Goal: Task Accomplishment & Management: Manage account settings

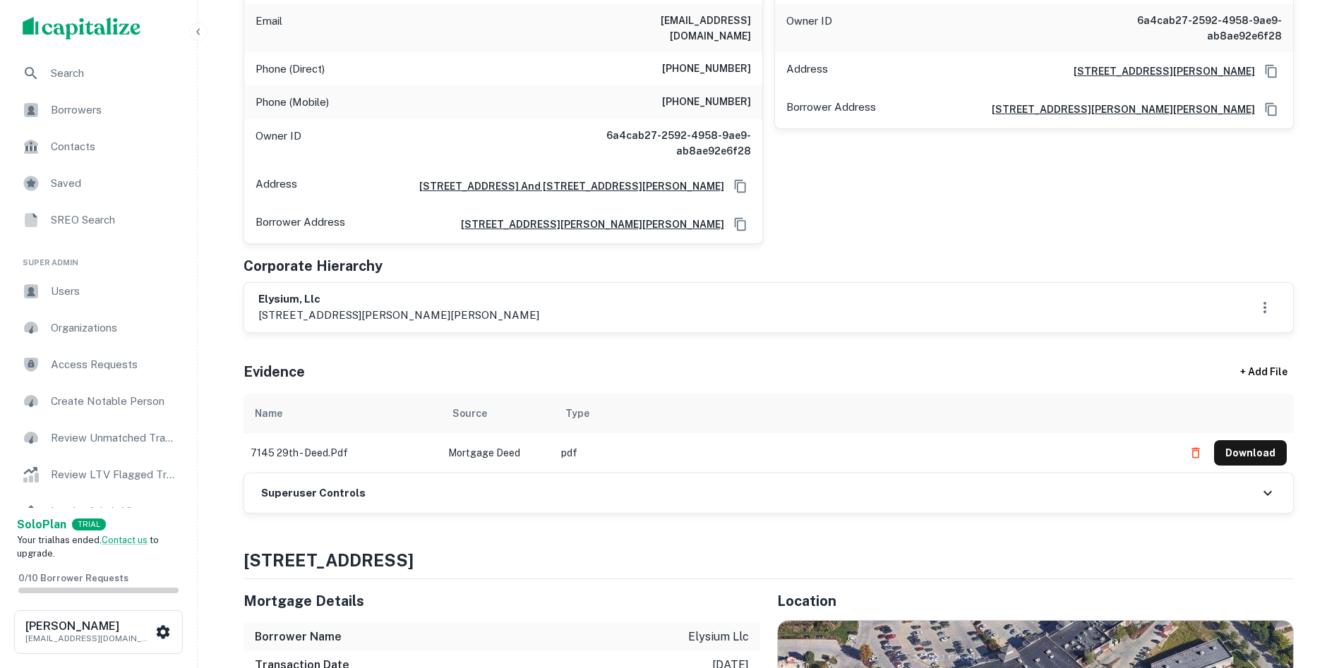
click at [582, 478] on div "Superuser Controls" at bounding box center [768, 493] width 1049 height 40
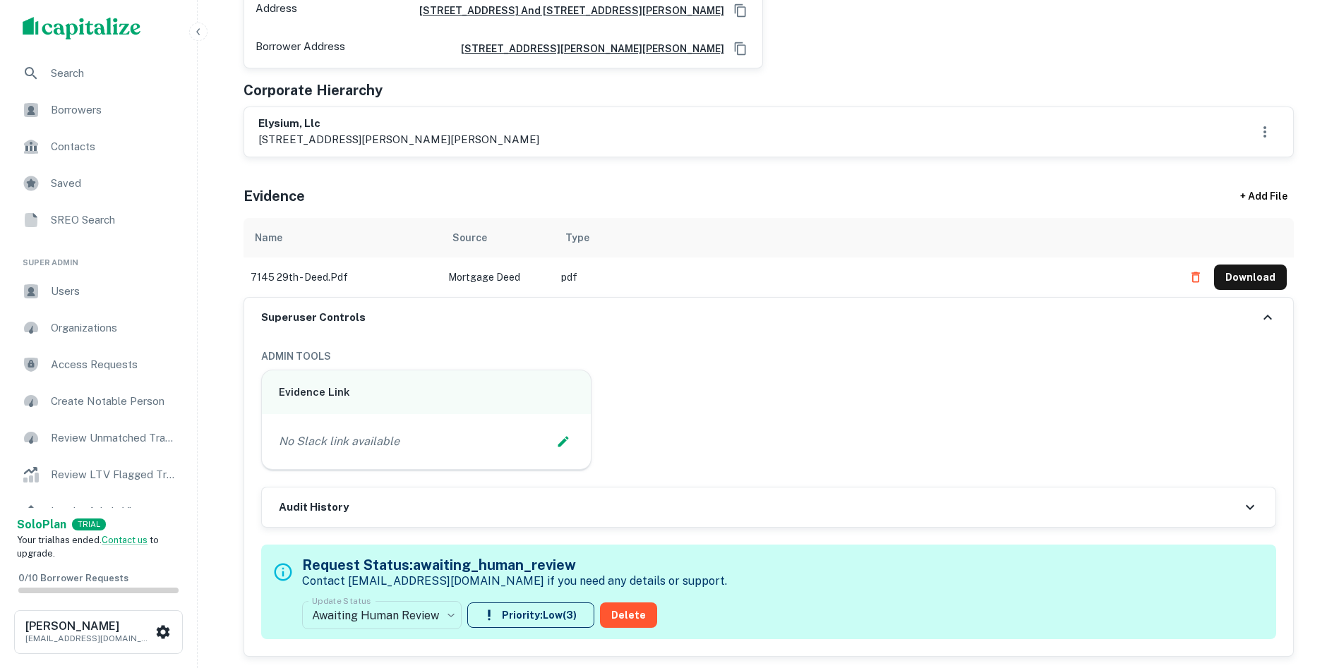
scroll to position [635, 0]
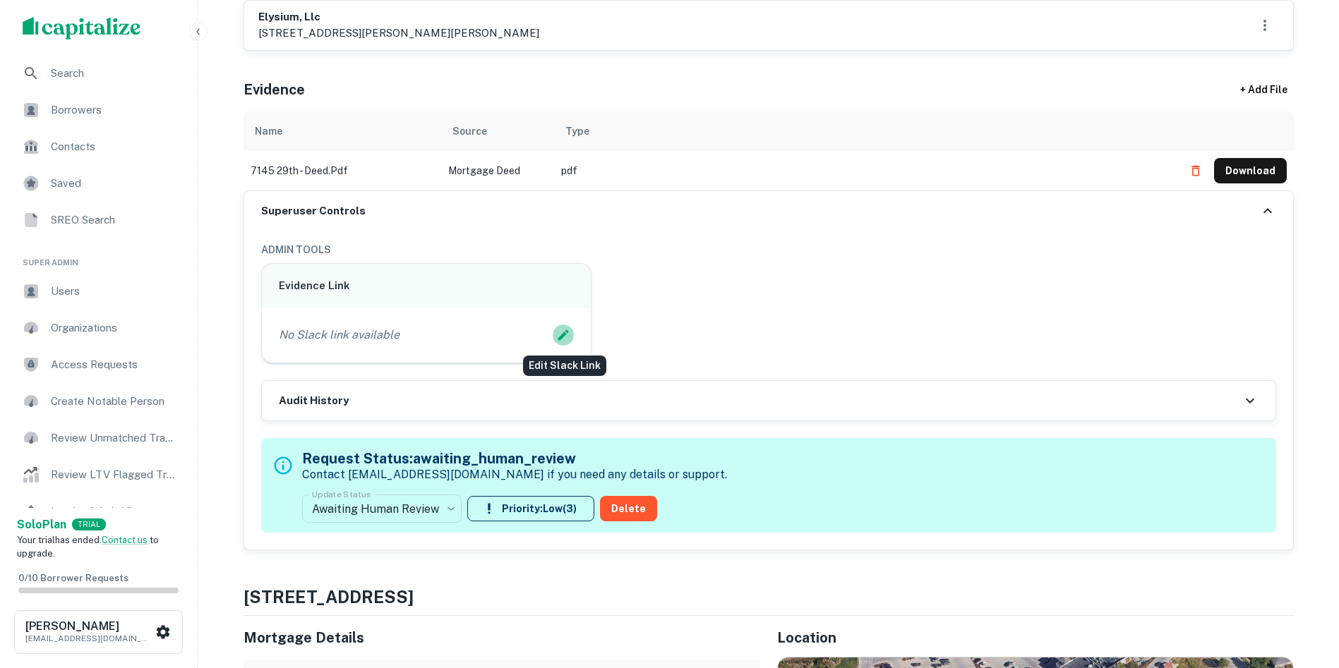
click at [564, 330] on icon "Edit Slack Link" at bounding box center [563, 335] width 14 height 14
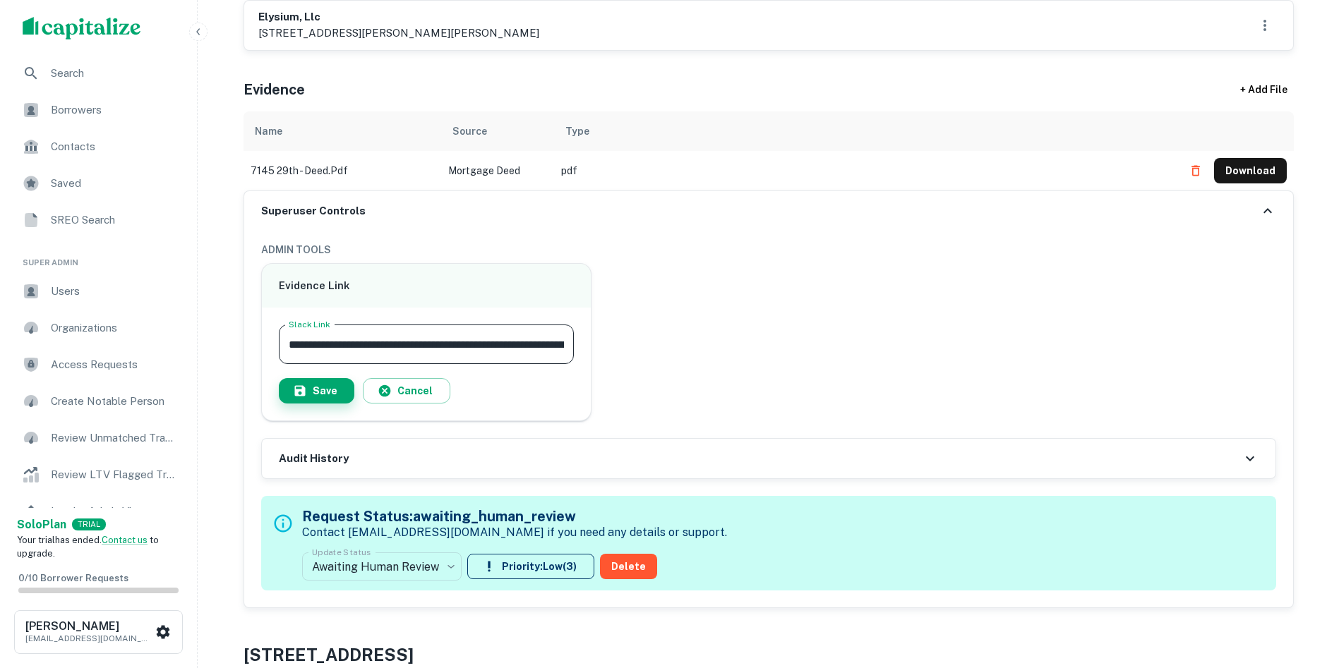
scroll to position [0, 135]
type input "**********"
click at [316, 389] on button "Save" at bounding box center [317, 390] width 76 height 25
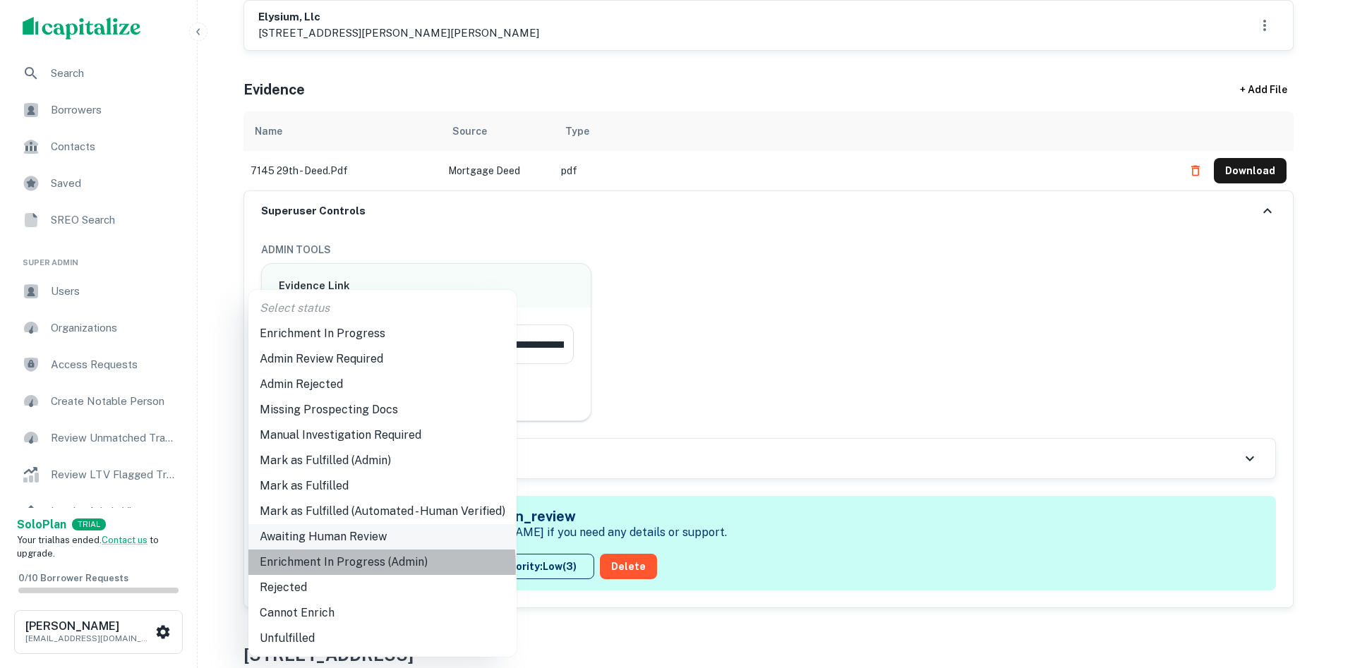
drag, startPoint x: 335, startPoint y: 567, endPoint x: 474, endPoint y: 524, distance: 145.7
click at [335, 567] on li "Enrichment In Progress (Admin)" at bounding box center [382, 562] width 268 height 25
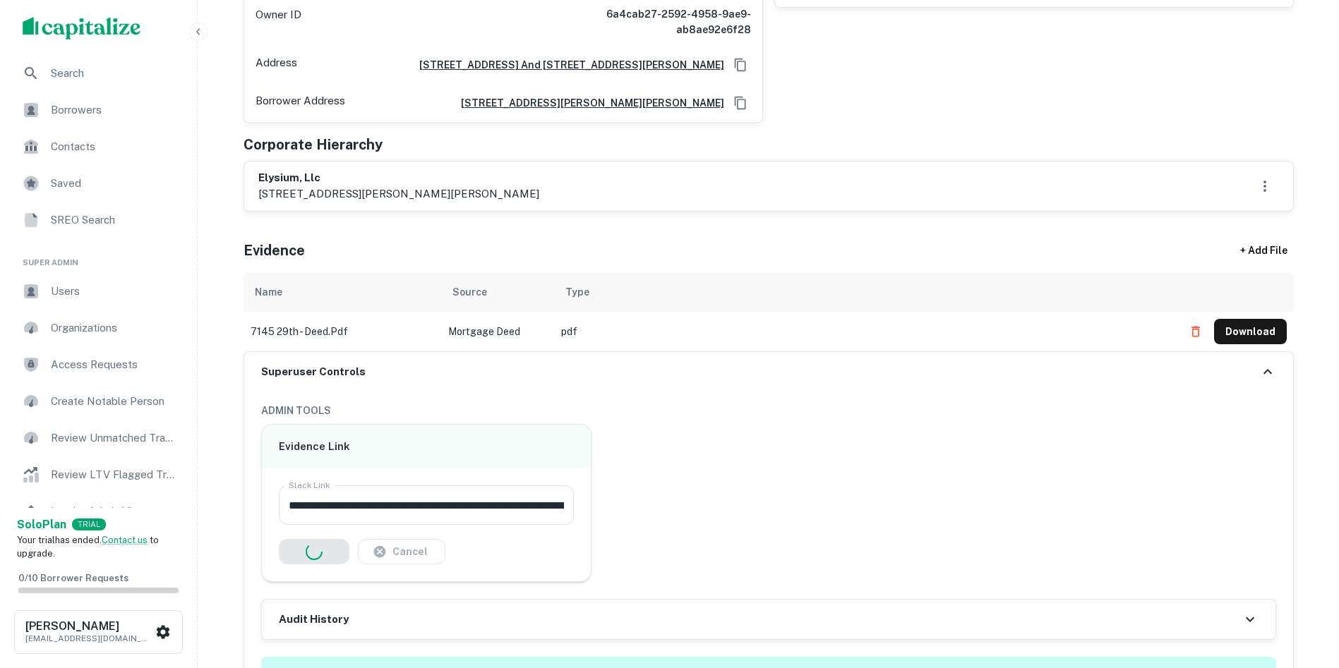
scroll to position [212, 0]
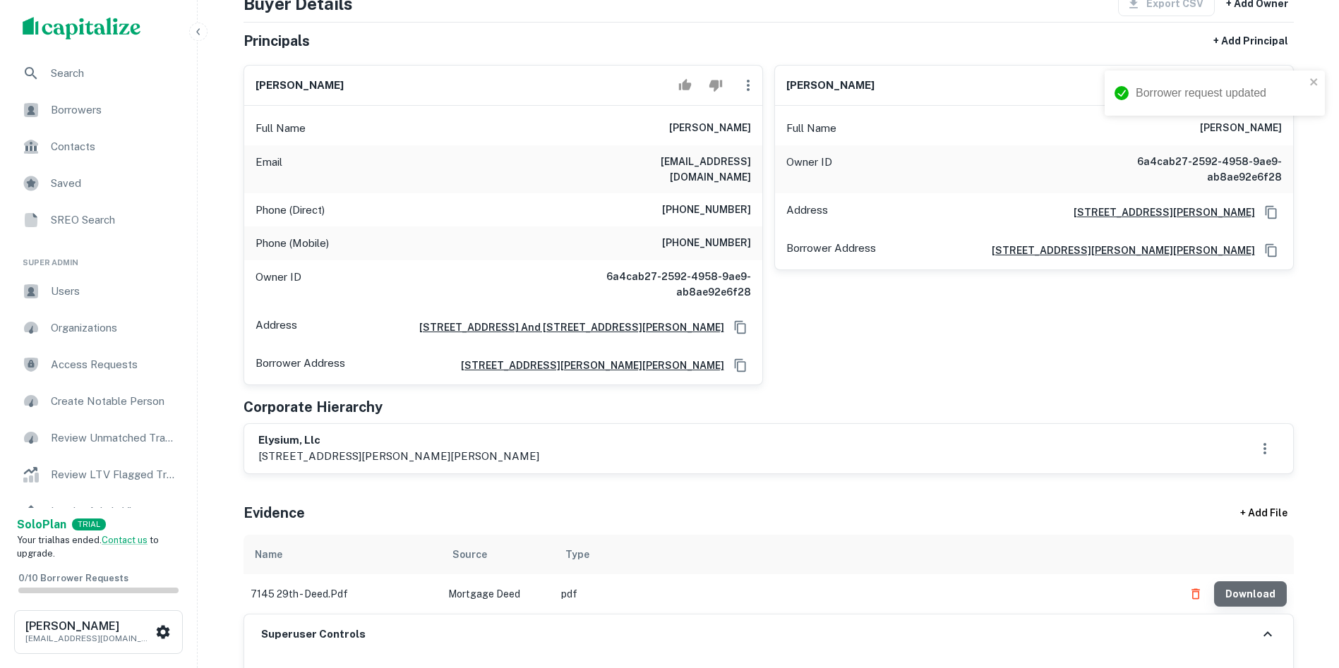
drag, startPoint x: 1259, startPoint y: 598, endPoint x: 1177, endPoint y: 601, distance: 81.9
click at [1257, 598] on button "Download" at bounding box center [1250, 593] width 73 height 25
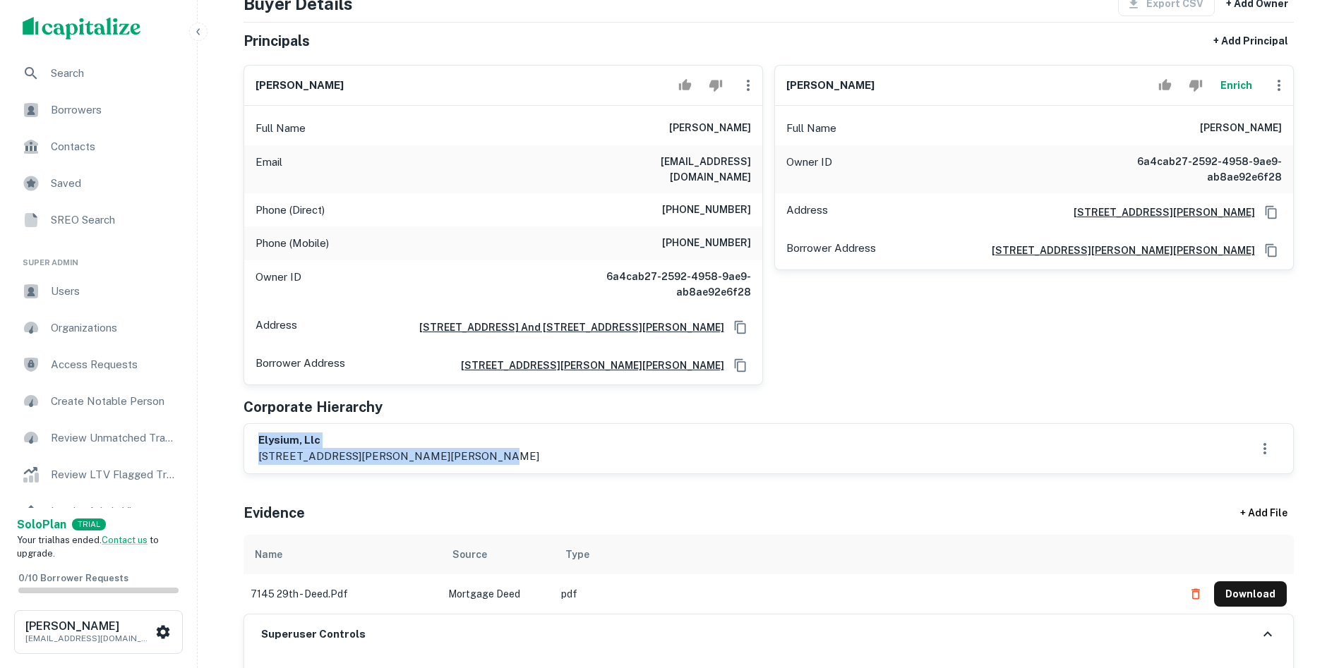
drag, startPoint x: 243, startPoint y: 440, endPoint x: 303, endPoint y: 453, distance: 62.1
click at [503, 452] on div "elysium, llc [STREET_ADDRESS]" at bounding box center [768, 448] width 1050 height 51
click at [852, 368] on div "[PERSON_NAME] Full Name [PERSON_NAME] Owner ID 6a4cab27-2592-4958-9ae9-ab8ae92e…" at bounding box center [1028, 220] width 531 height 332
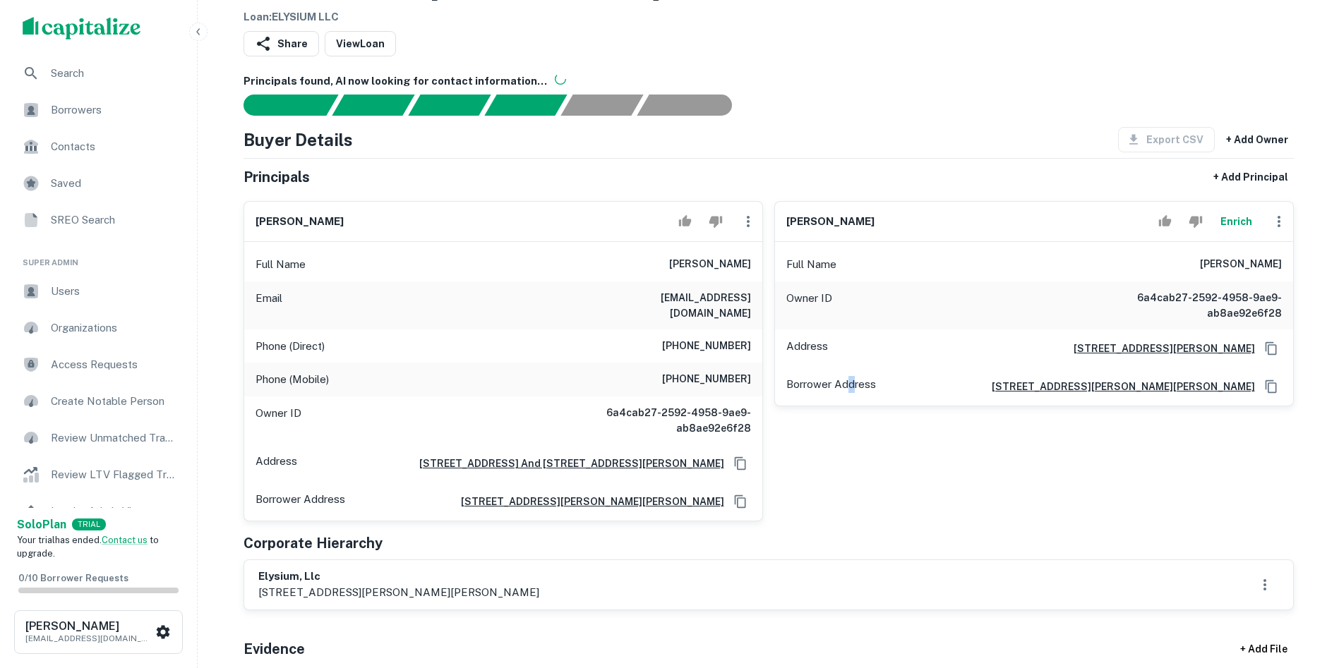
scroll to position [71, 0]
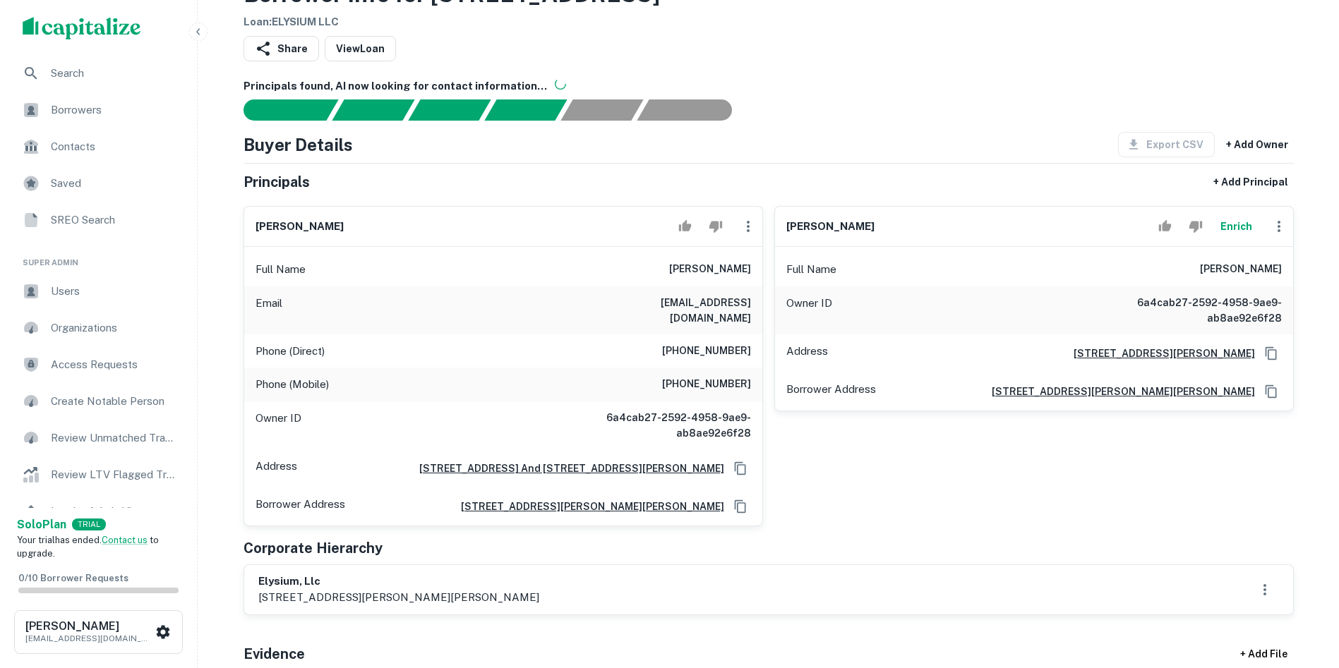
click at [901, 377] on div "Borrower Address [STREET_ADDRESS][PERSON_NAME]" at bounding box center [1034, 392] width 518 height 38
drag, startPoint x: 885, startPoint y: 101, endPoint x: 931, endPoint y: 121, distance: 49.9
click at [895, 101] on div at bounding box center [760, 109] width 1067 height 21
click at [922, 159] on div "Buyer Details Export CSV + Add Owner Principals + Add Principal [PERSON_NAME] F…" at bounding box center [768, 373] width 1050 height 483
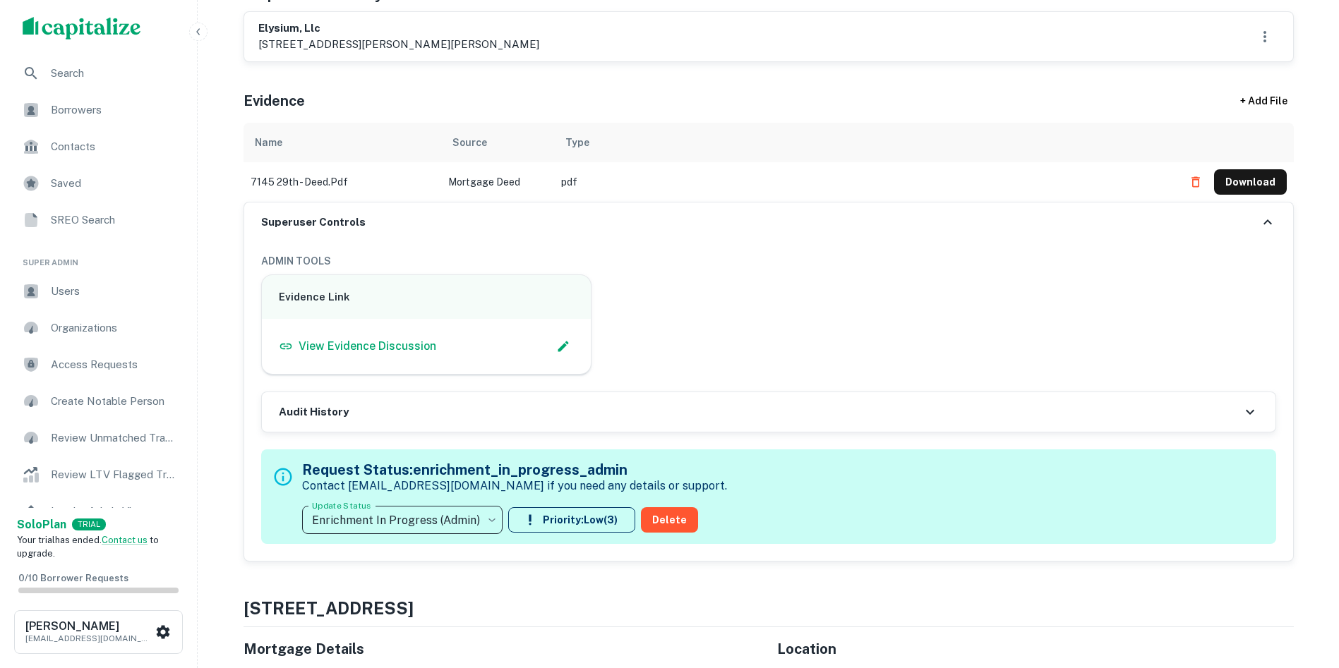
scroll to position [635, 0]
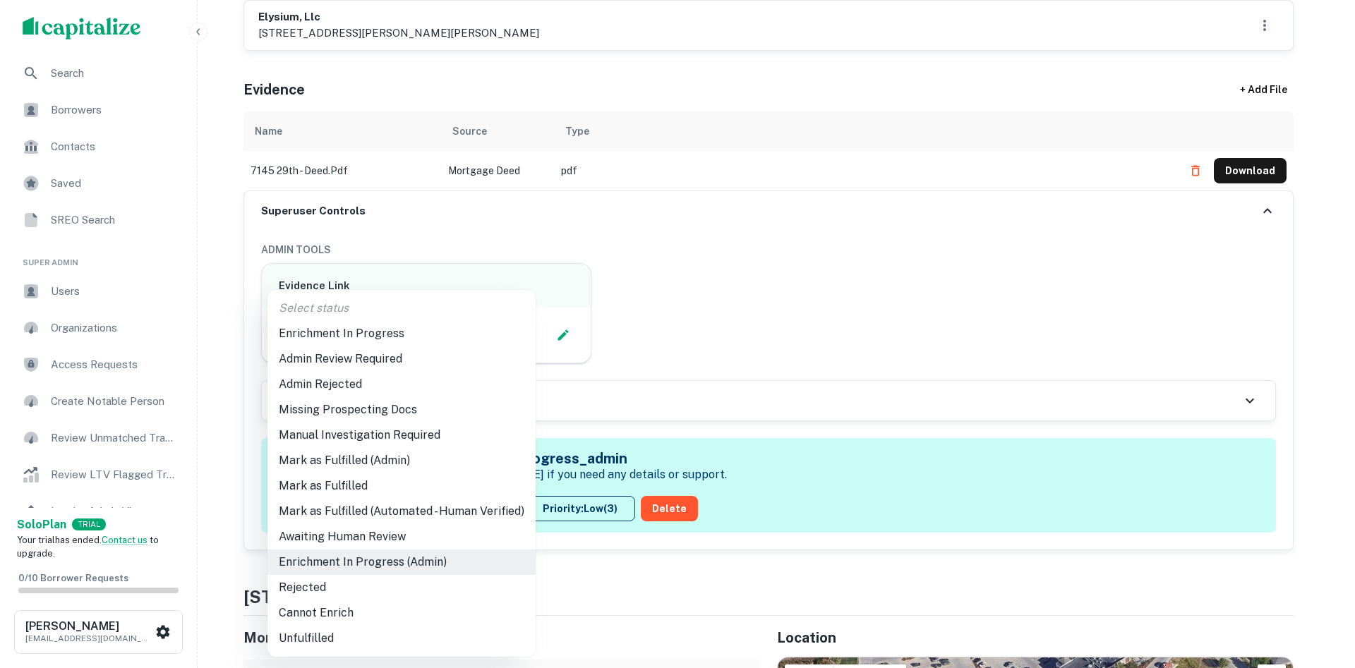
drag, startPoint x: 363, startPoint y: 362, endPoint x: 410, endPoint y: 351, distance: 47.9
click at [363, 361] on li "Admin Review Required" at bounding box center [401, 358] width 268 height 25
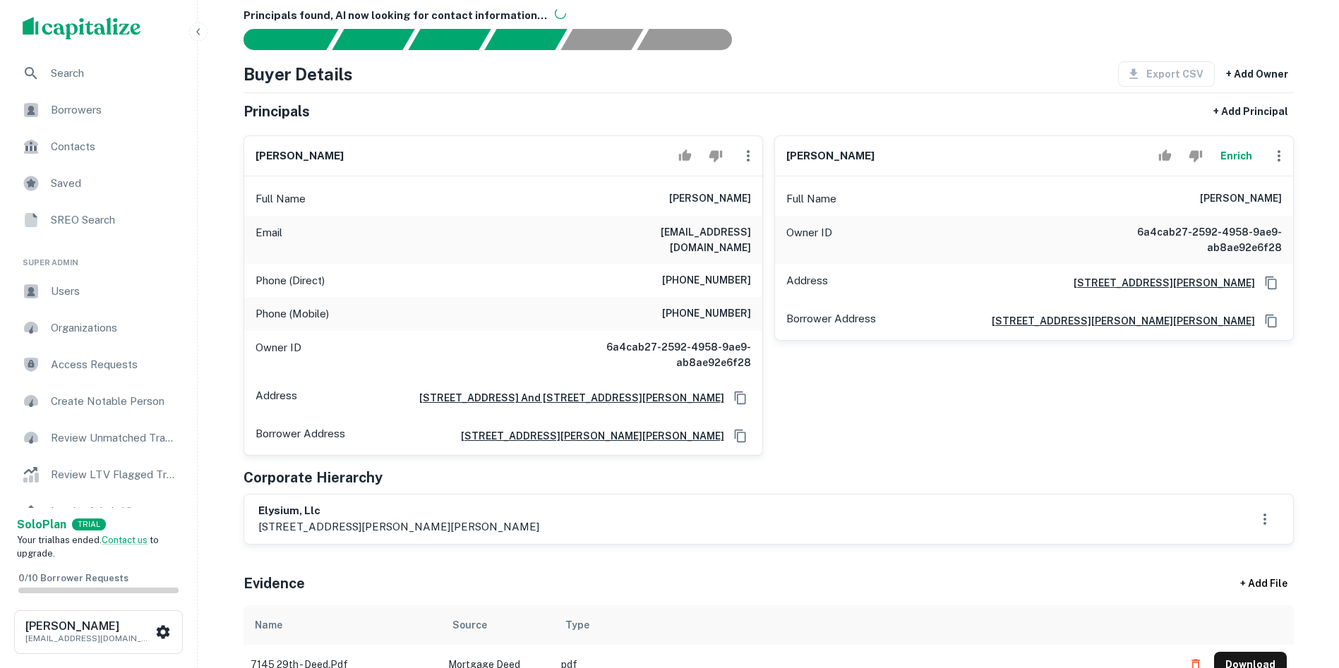
scroll to position [71, 0]
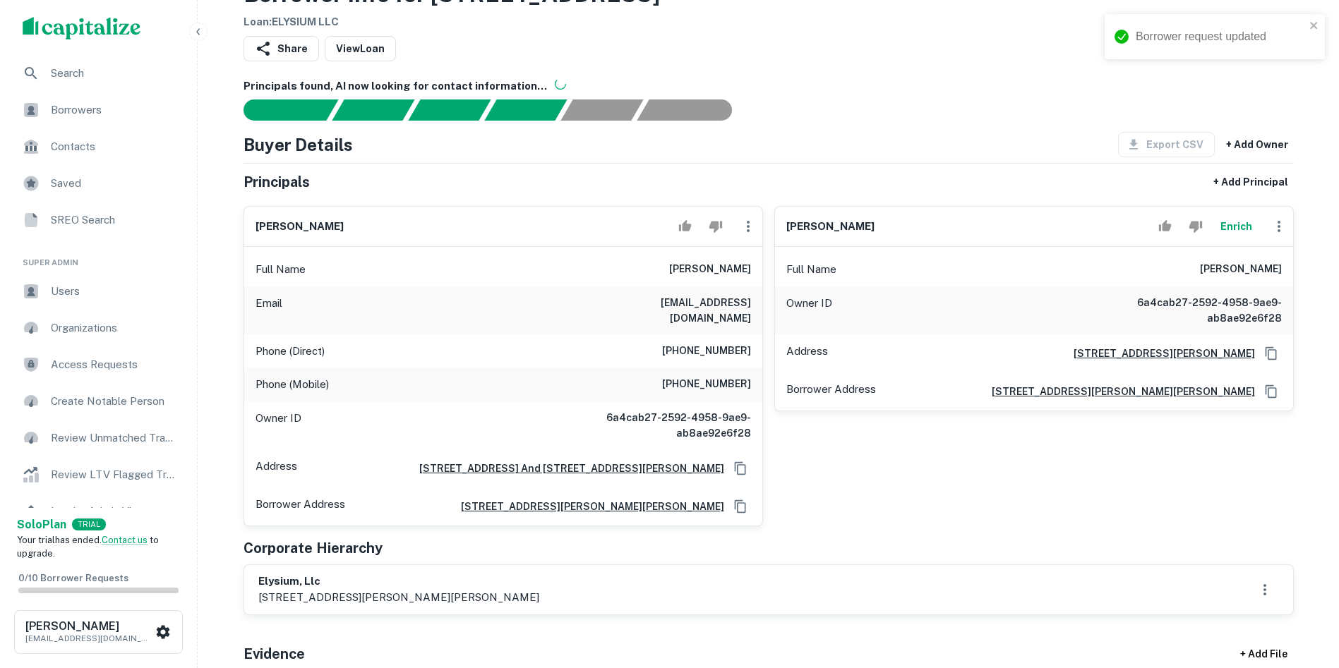
type input "**********"
